Goal: Find specific page/section: Find specific page/section

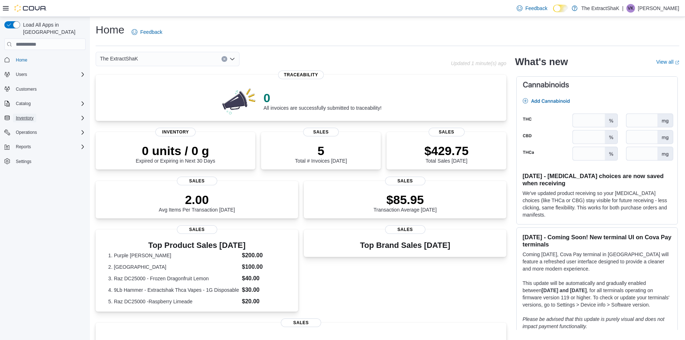
click at [33, 115] on span "Inventory" at bounding box center [25, 118] width 18 height 6
click at [41, 145] on span "Inventory Manager (Classic)" at bounding box center [40, 148] width 54 height 6
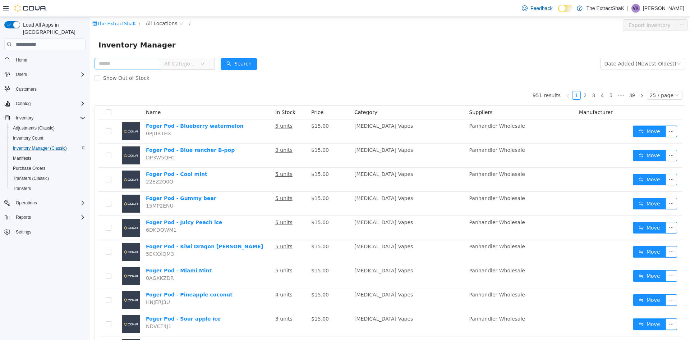
click at [125, 61] on input "text" at bounding box center [128, 64] width 66 height 12
type input "***"
click at [245, 67] on button "Search" at bounding box center [239, 64] width 37 height 12
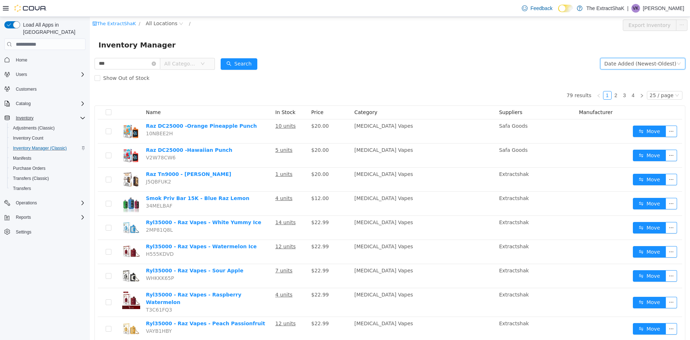
click at [661, 63] on div "Date Added (Newest-Oldest)" at bounding box center [641, 63] width 72 height 11
click at [624, 111] on li "Date Added (Newest-Oldest)" at bounding box center [639, 113] width 81 height 12
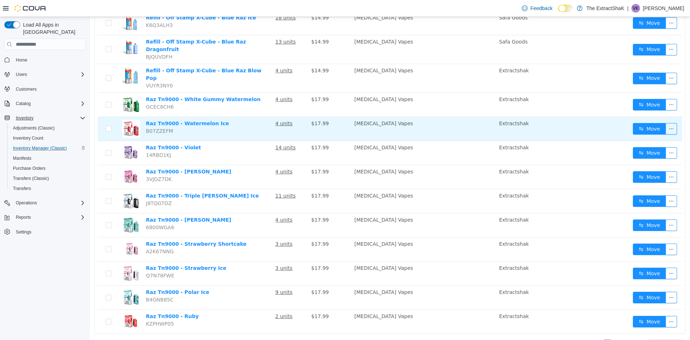
scroll to position [402, 0]
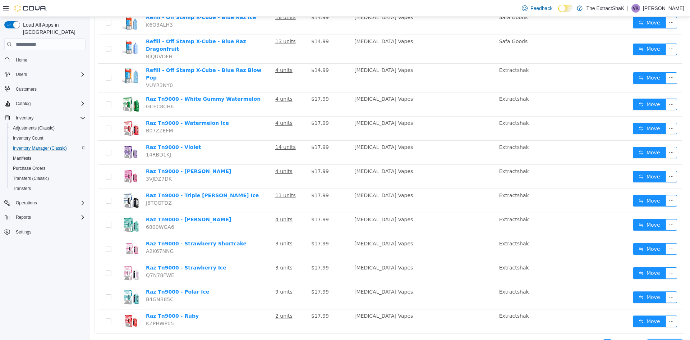
click at [675, 339] on icon "icon: down" at bounding box center [677, 343] width 4 height 4
click at [659, 316] on li "50 / page" at bounding box center [661, 318] width 35 height 12
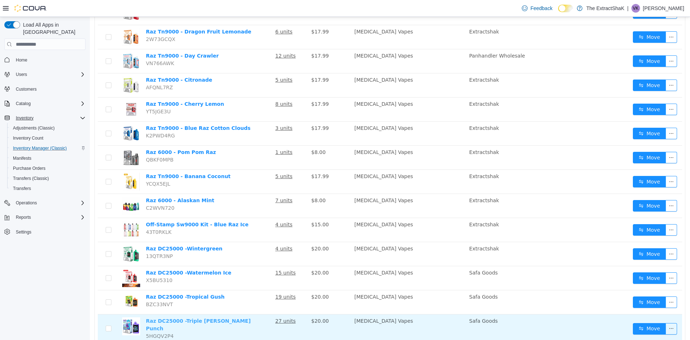
scroll to position [1005, 0]
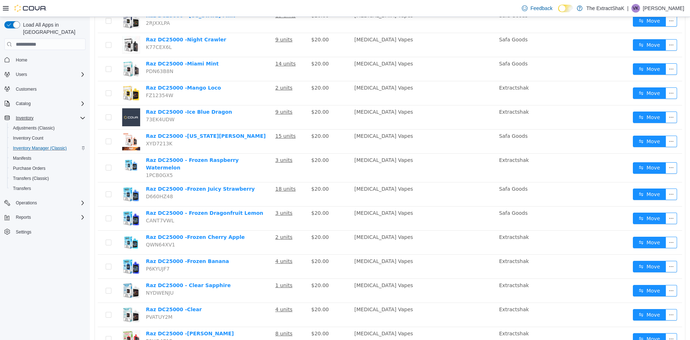
scroll to position [499, 0]
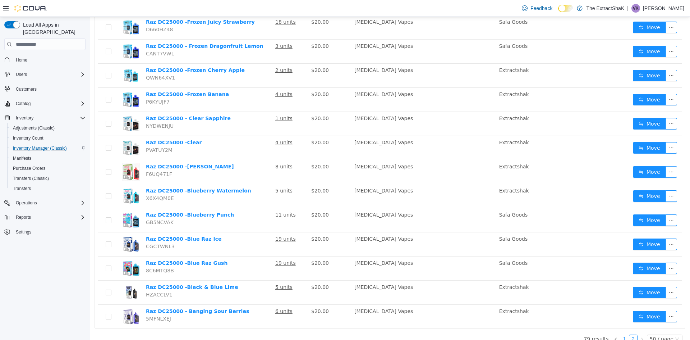
click at [622, 335] on link "1" at bounding box center [625, 339] width 8 height 8
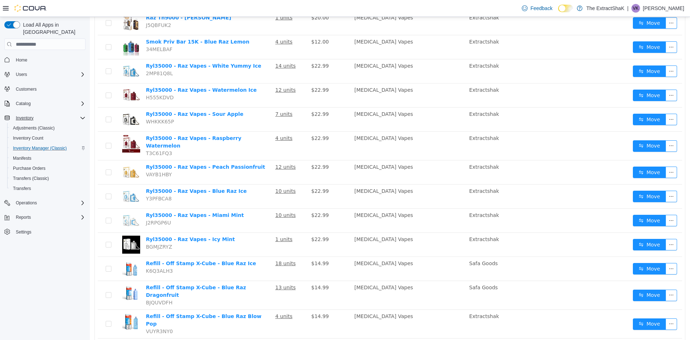
scroll to position [142, 0]
